Goal: Navigation & Orientation: Find specific page/section

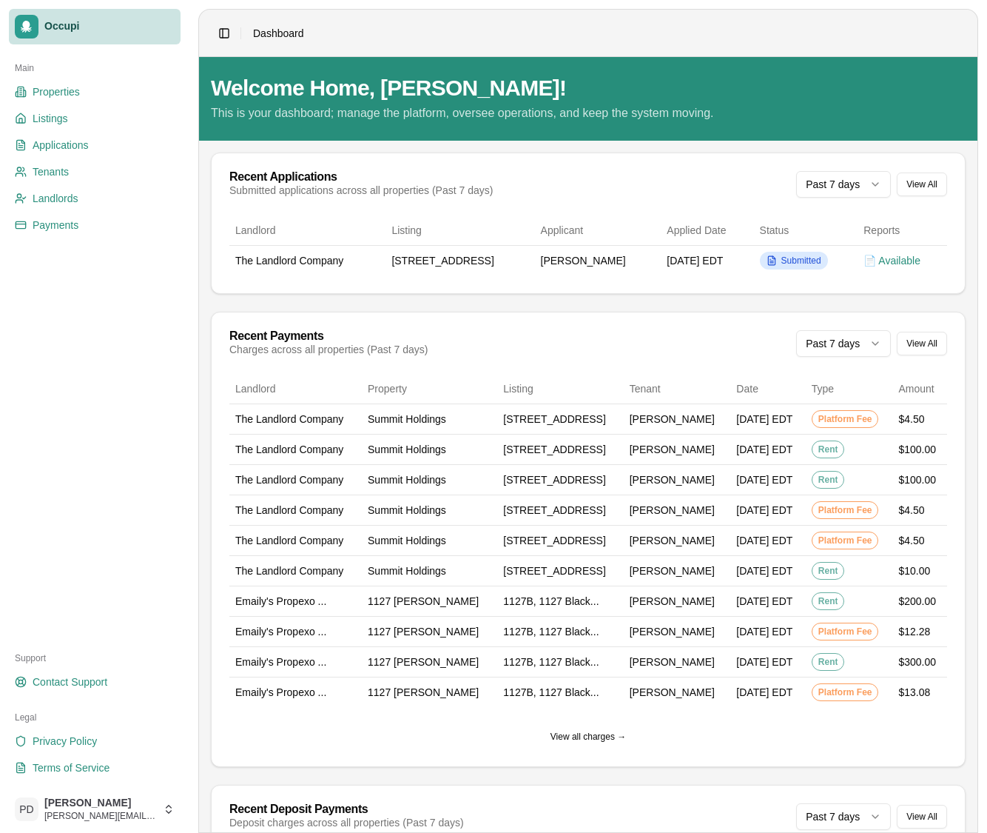
click at [82, 27] on span "Occupi" at bounding box center [109, 26] width 130 height 13
click at [31, 24] on icon at bounding box center [27, 27] width 12 height 12
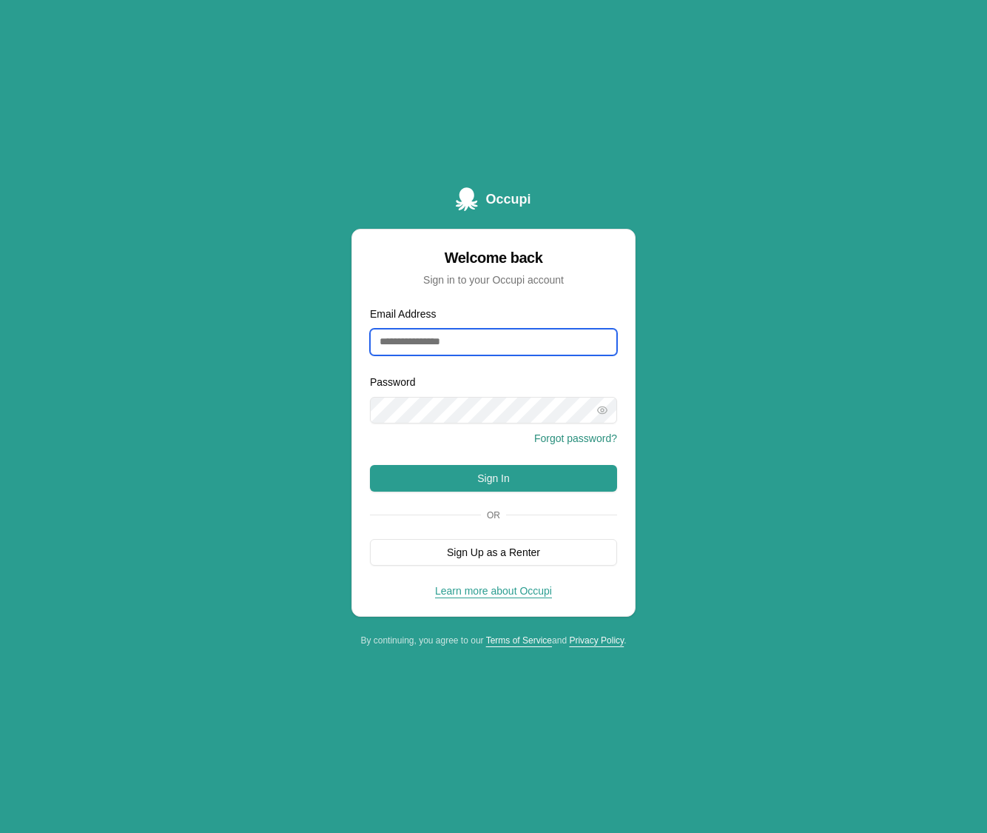
click at [475, 338] on input "Email Address" at bounding box center [493, 342] width 247 height 27
type input "**********"
click at [517, 480] on button "Sign In" at bounding box center [493, 478] width 247 height 27
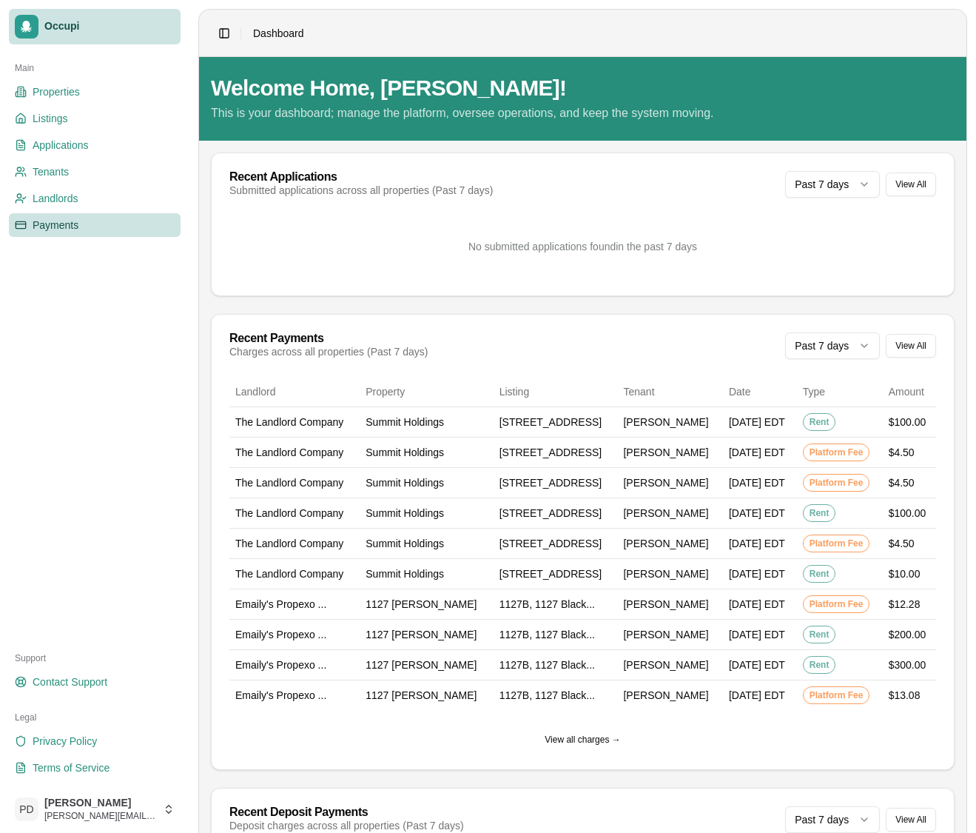
click at [65, 224] on span "Payments" at bounding box center [56, 225] width 46 height 15
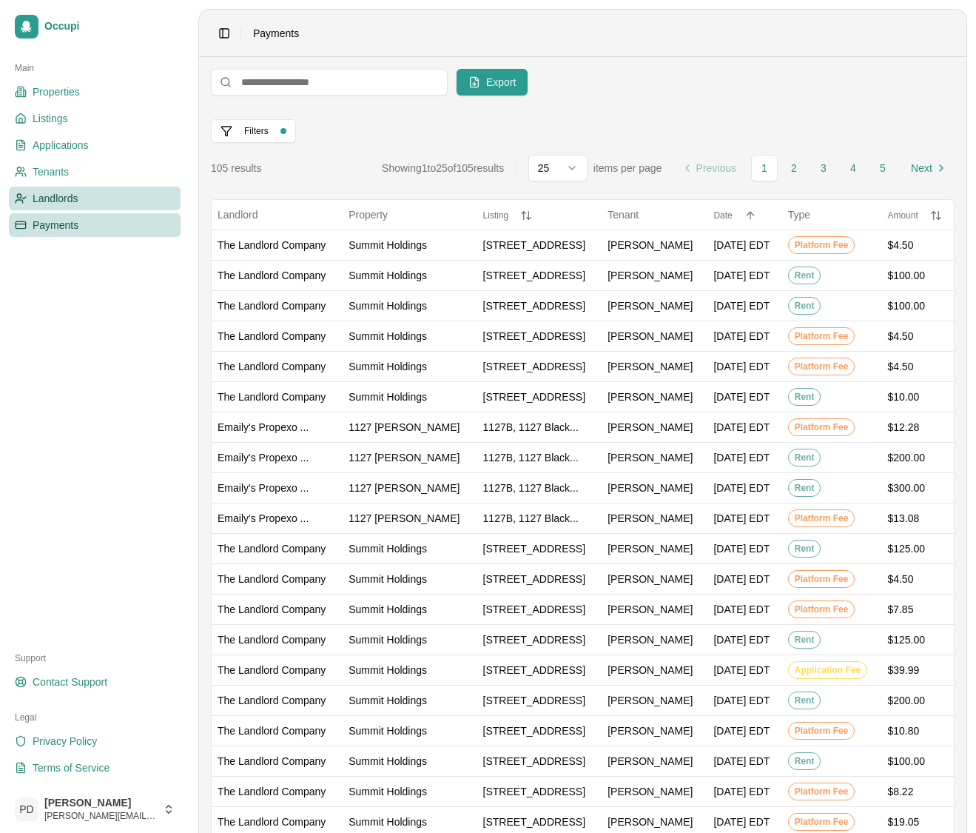
click at [62, 199] on span "Landlords" at bounding box center [56, 198] width 46 height 15
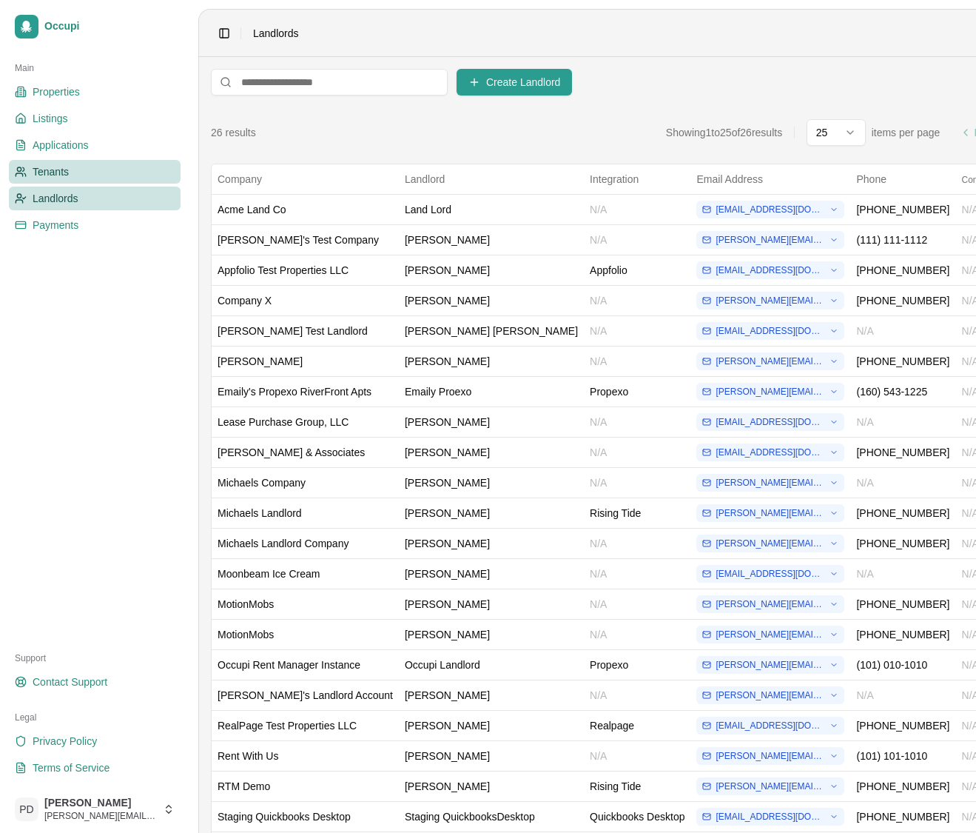
click at [56, 172] on span "Tenants" at bounding box center [51, 171] width 36 height 15
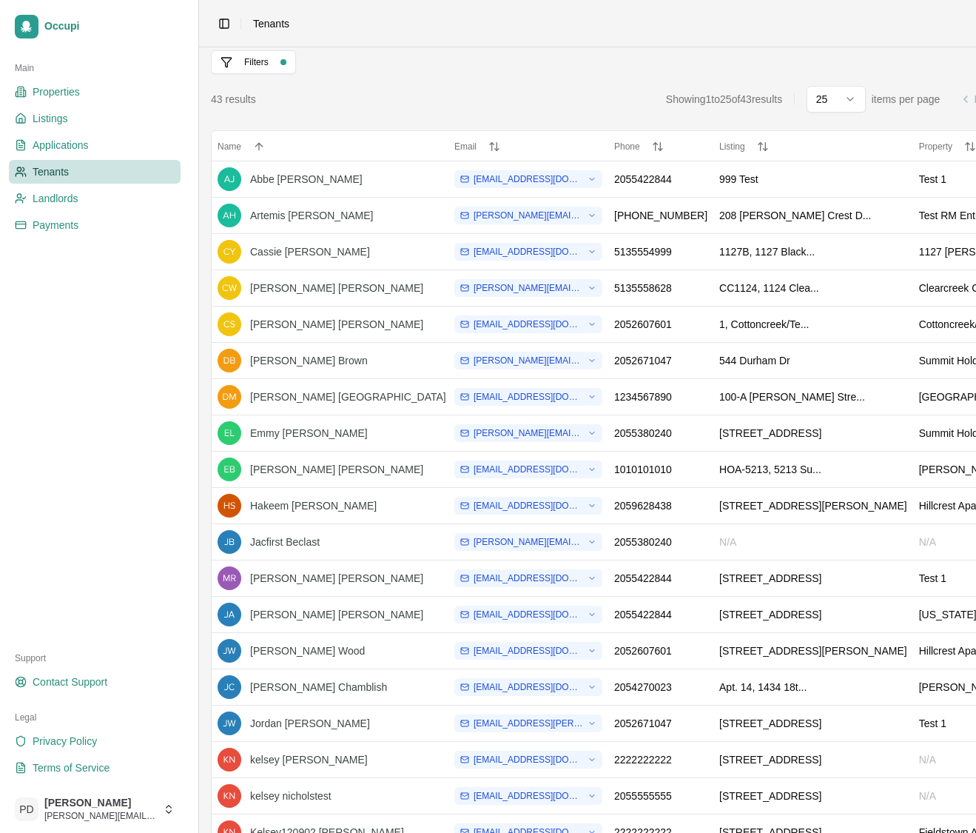
scroll to position [316, 0]
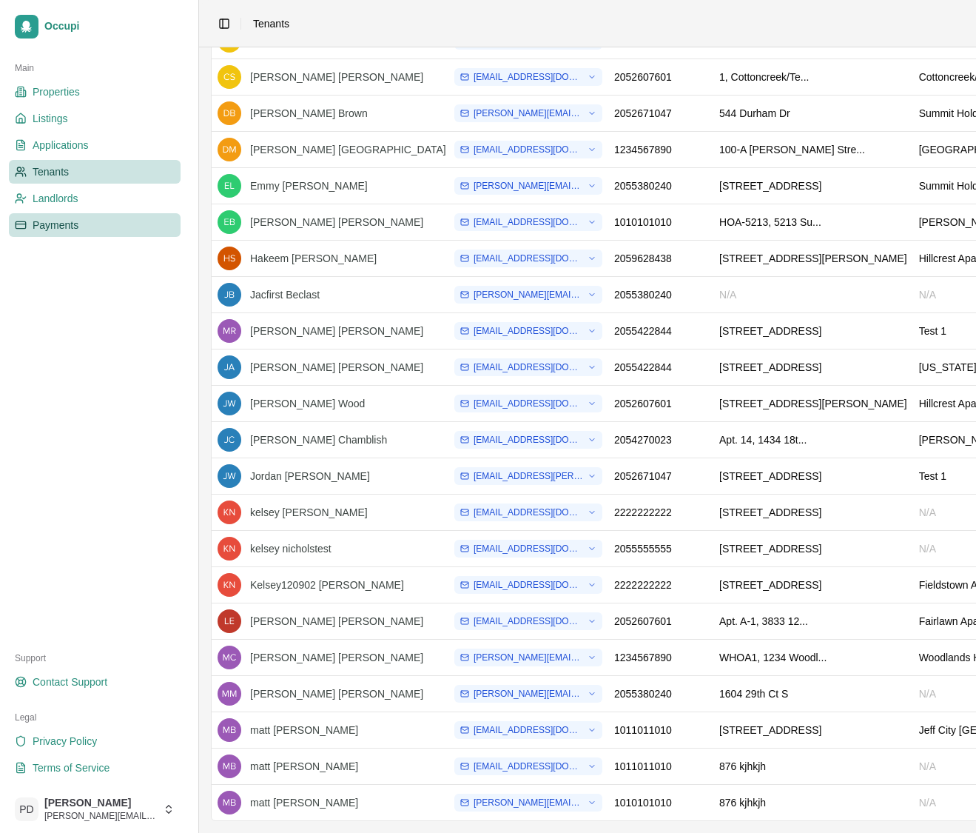
click at [66, 221] on span "Payments" at bounding box center [56, 225] width 46 height 15
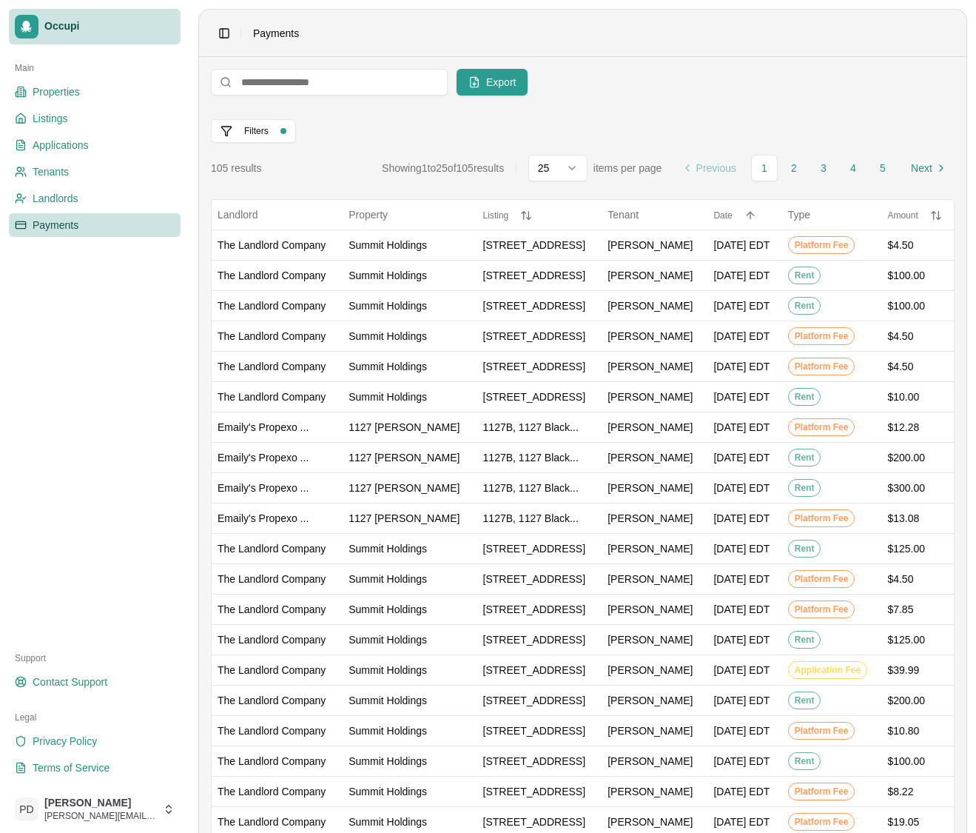
click at [71, 32] on span "Occupi" at bounding box center [109, 26] width 130 height 13
